Goal: Information Seeking & Learning: Stay updated

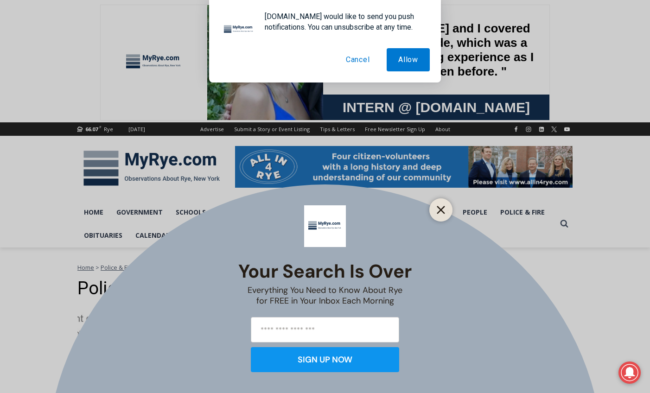
click at [442, 213] on icon "Close" at bounding box center [440, 210] width 8 height 8
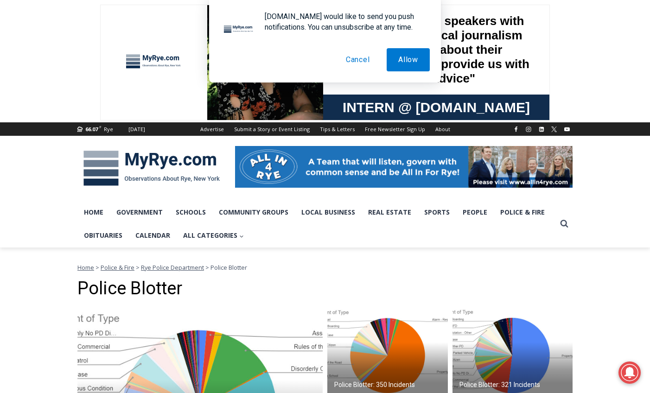
click at [178, 268] on span "Rye Police Department" at bounding box center [172, 267] width 63 height 8
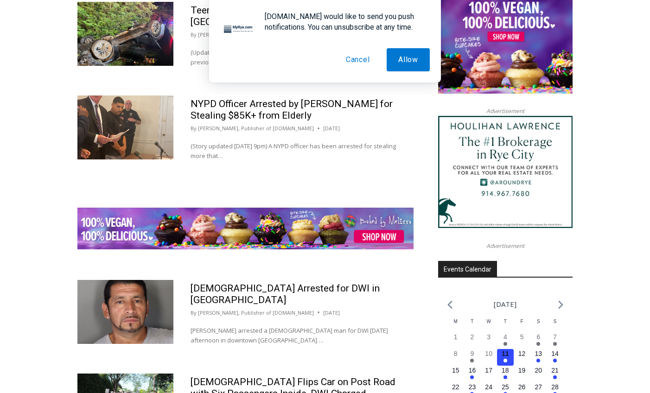
scroll to position [1456, 0]
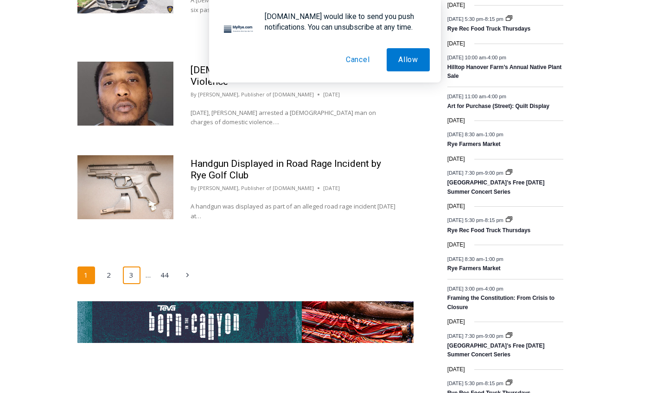
click at [132, 273] on link "3" at bounding box center [132, 275] width 18 height 18
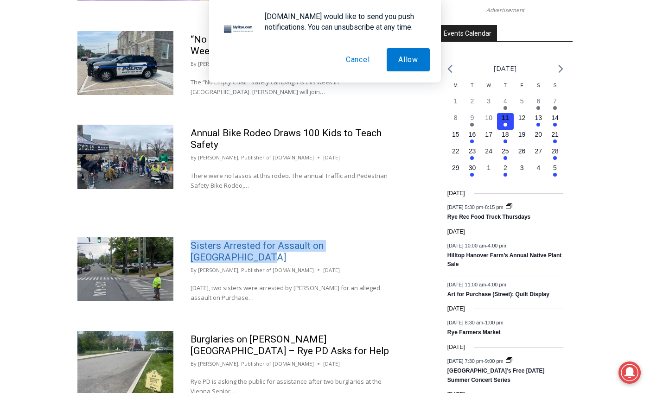
scroll to position [1285, 0]
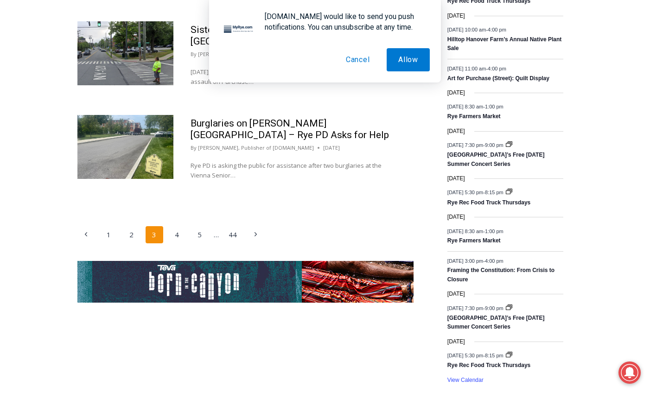
scroll to position [1484, 0]
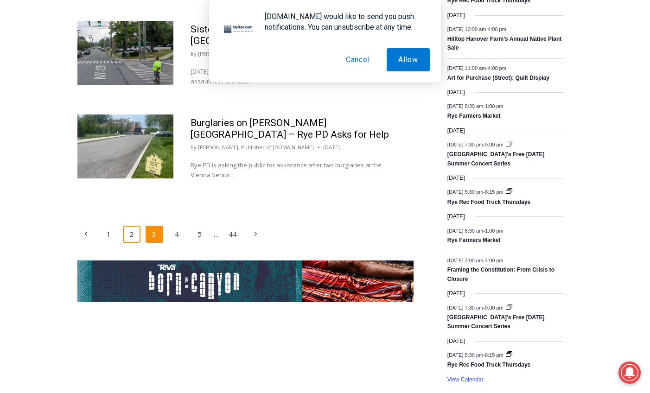
click at [133, 226] on link "2" at bounding box center [132, 235] width 18 height 18
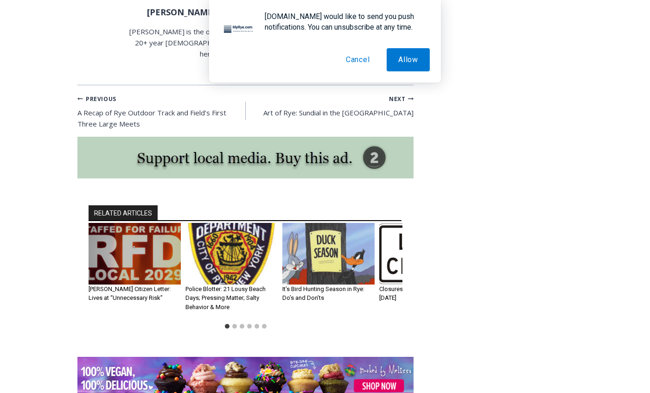
scroll to position [1406, 0]
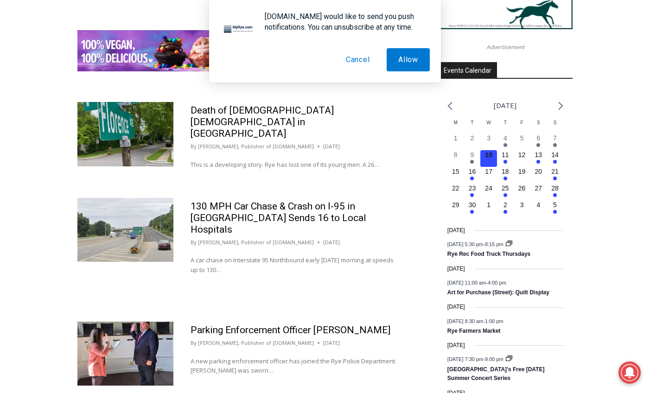
scroll to position [1182, 0]
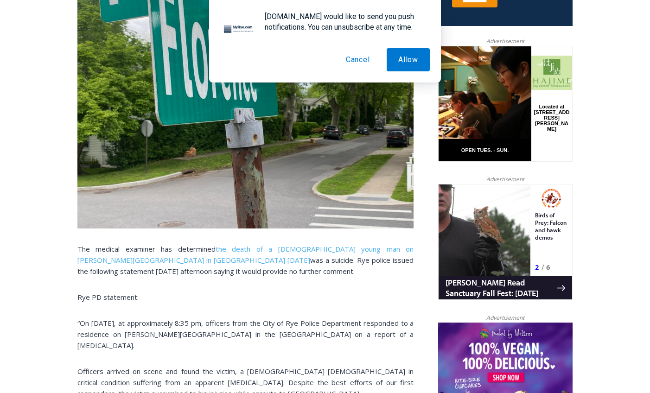
scroll to position [347, 0]
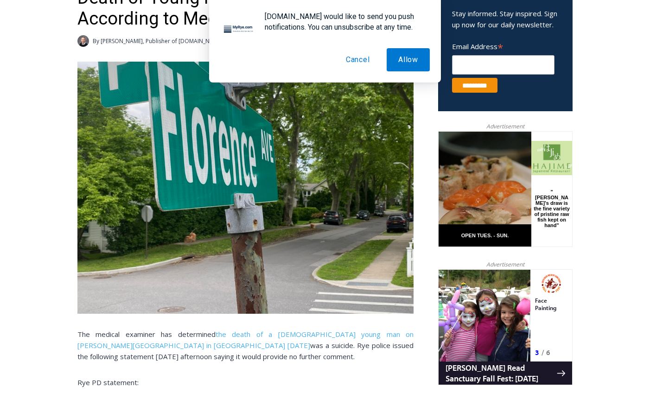
click at [304, 217] on img at bounding box center [245, 188] width 336 height 252
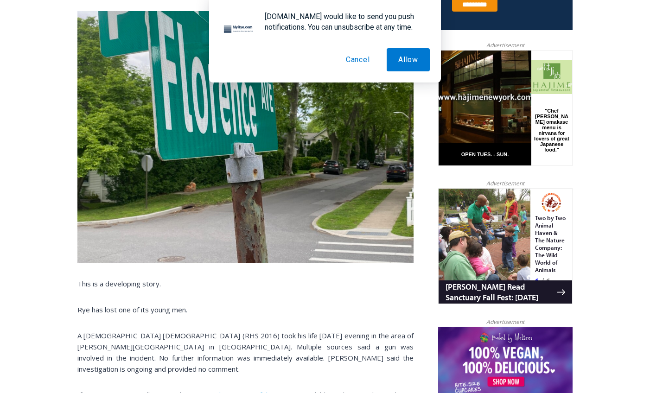
scroll to position [566, 0]
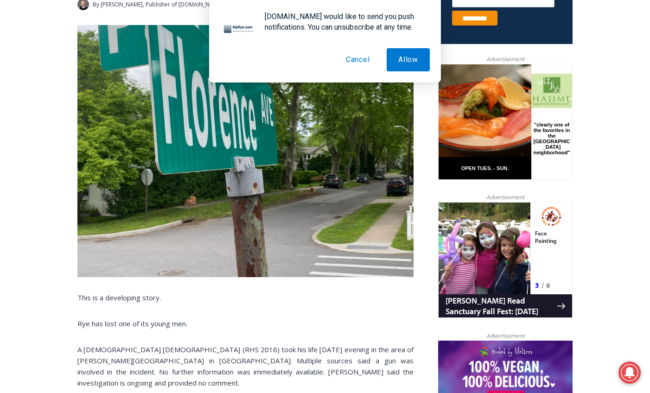
scroll to position [415, 0]
